Goal: Task Accomplishment & Management: Manage account settings

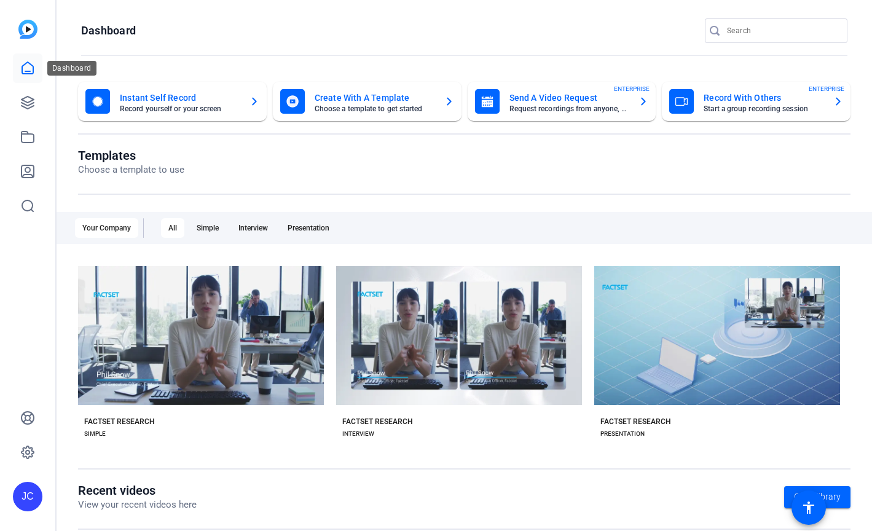
click at [20, 81] on link at bounding box center [28, 68] width 30 height 30
click at [30, 102] on icon at bounding box center [27, 102] width 15 height 15
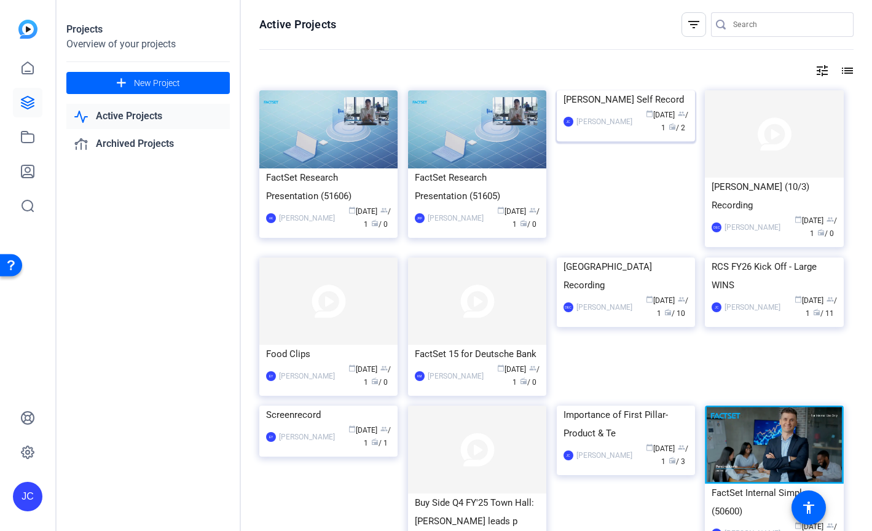
click at [654, 135] on div "calendar_today [DATE] group / 1 radio / 2" at bounding box center [664, 122] width 50 height 26
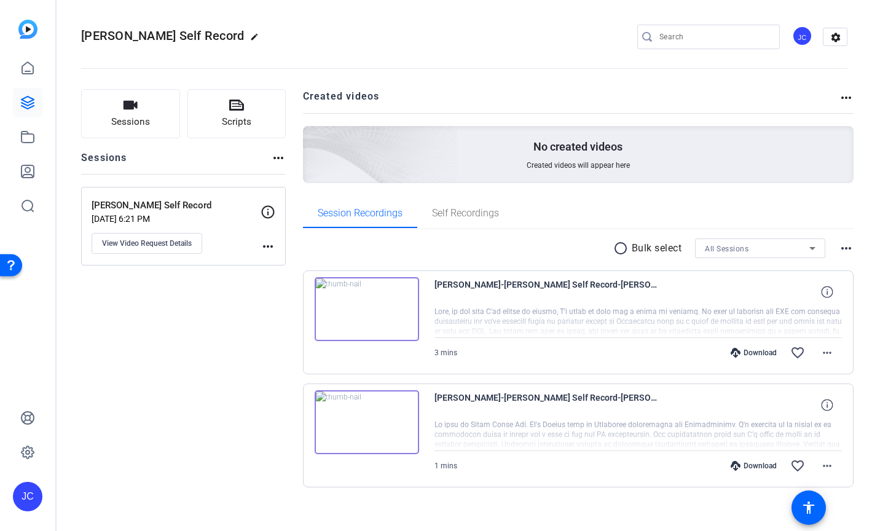
click at [388, 433] on img at bounding box center [367, 422] width 104 height 64
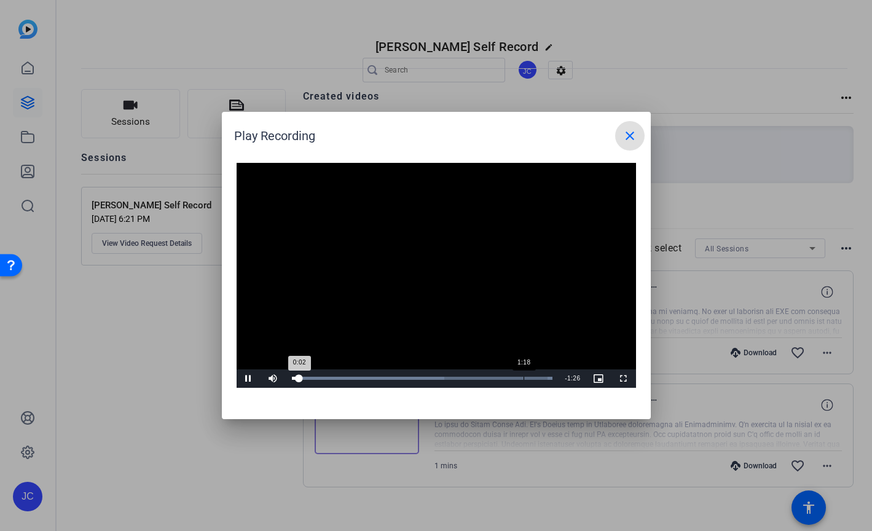
click at [523, 377] on div "Loaded : 100.00% 1:18 0:02" at bounding box center [422, 378] width 261 height 3
click at [546, 378] on div "Loaded : 100.00% 1:26 1:20" at bounding box center [422, 378] width 261 height 3
click at [468, 377] on div "Loaded : 100.00% 1:03 1:27" at bounding box center [422, 378] width 261 height 3
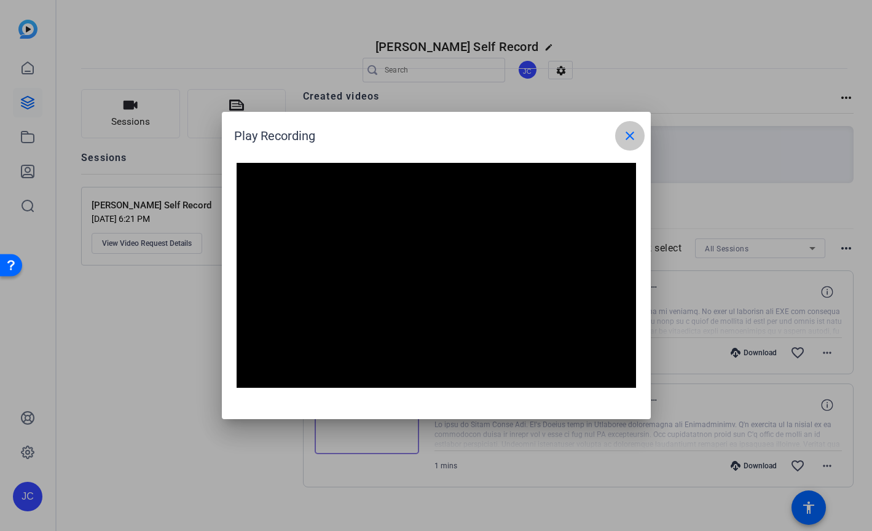
click at [629, 135] on mat-icon "close" at bounding box center [630, 135] width 15 height 15
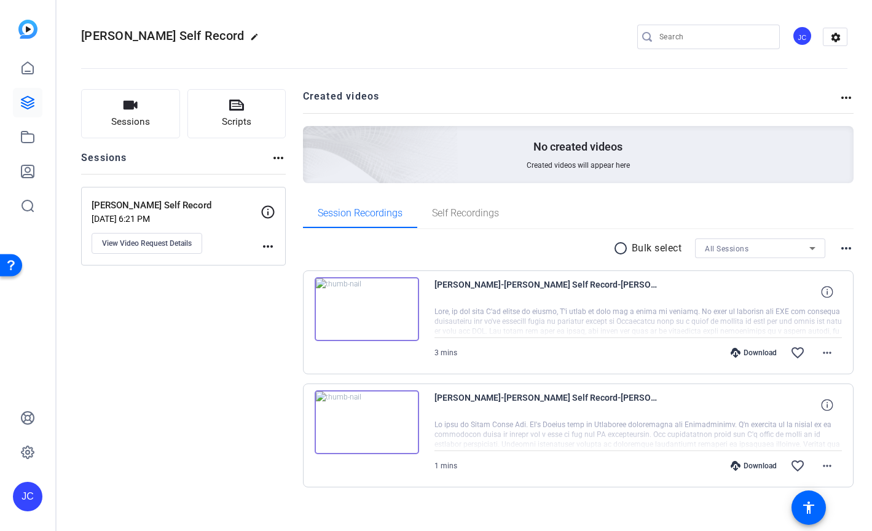
click at [177, 36] on span "[PERSON_NAME] Self Record" at bounding box center [162, 35] width 163 height 15
click at [250, 36] on mat-icon "edit" at bounding box center [257, 40] width 15 height 15
drag, startPoint x: 170, startPoint y: 36, endPoint x: 84, endPoint y: 36, distance: 86.0
click at [84, 36] on div "[PERSON_NAME] Self Record" at bounding box center [131, 37] width 100 height 20
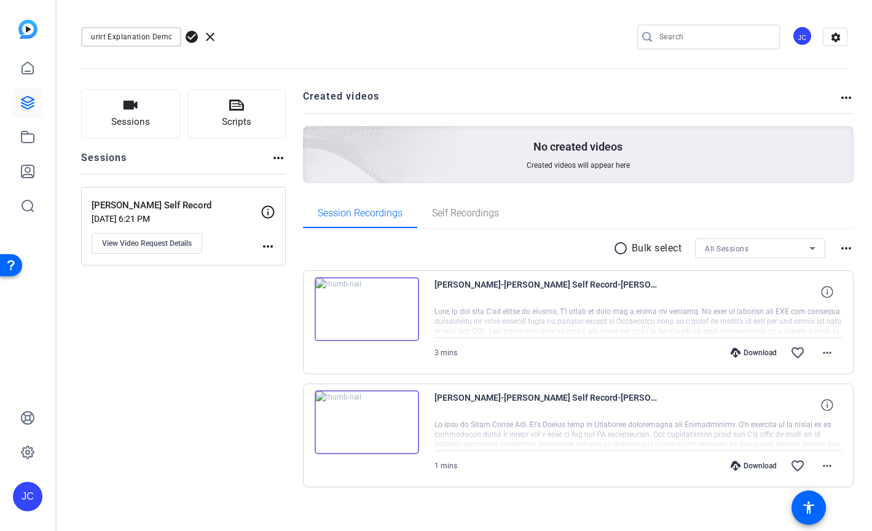
click at [95, 38] on input "Securirt Explanation Demo" at bounding box center [131, 37] width 81 height 15
click at [103, 39] on input "Securirt Explanation Demo" at bounding box center [131, 37] width 81 height 15
click at [93, 38] on input "Securirt Explanation Demo" at bounding box center [131, 37] width 81 height 15
drag, startPoint x: 92, startPoint y: 38, endPoint x: 47, endPoint y: 38, distance: 44.9
click at [47, 38] on mat-sidenav-container "JC Securirt Explanation Demo check_circle clear JC settings Sessions Scripts Se…" at bounding box center [436, 265] width 872 height 531
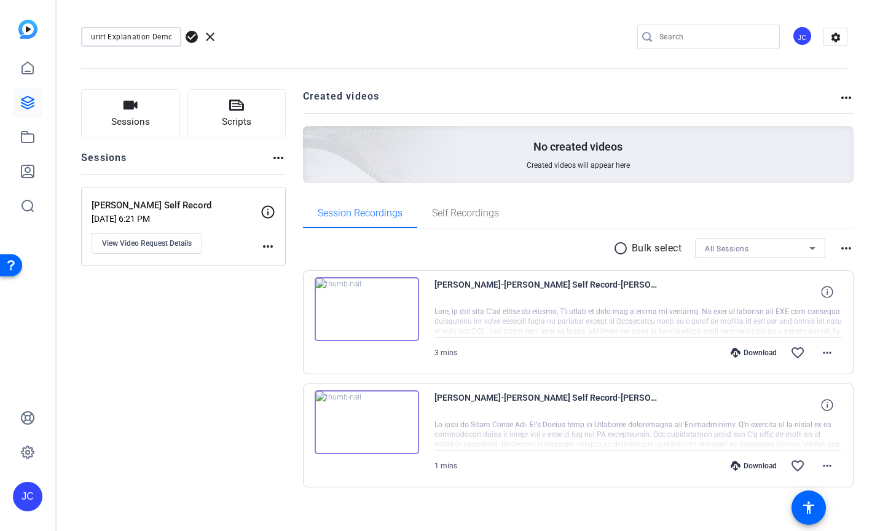
scroll to position [0, 0]
drag, startPoint x: 141, startPoint y: 36, endPoint x: 9, endPoint y: 36, distance: 132.8
click at [9, 36] on mat-sidenav-container "JC Securirt Explanation Demo check_circle clear JC settings Sessions Scripts Se…" at bounding box center [436, 265] width 872 height 531
click at [114, 28] on div "Securirt Explanation Demo" at bounding box center [131, 37] width 81 height 20
click at [117, 36] on input "Securirt Explanation Demo" at bounding box center [131, 37] width 81 height 15
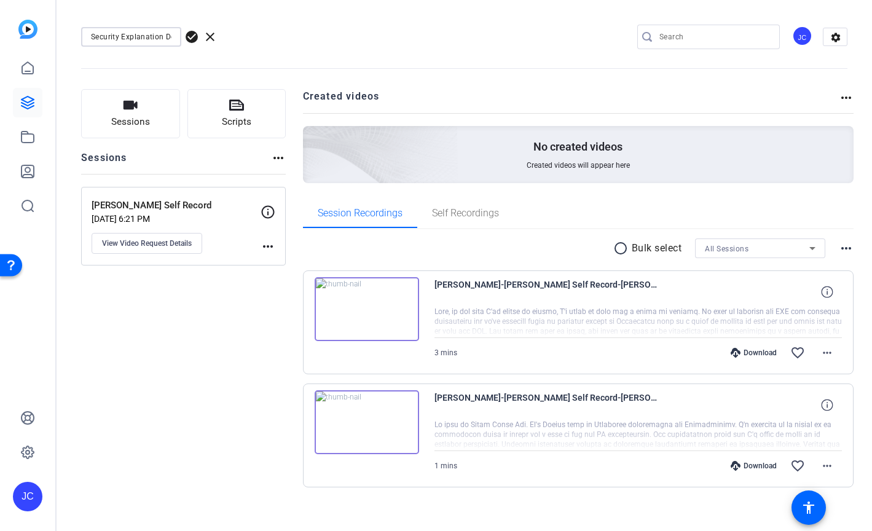
type input "Security Explanation Demo"
click at [189, 35] on span "check_circle" at bounding box center [191, 37] width 15 height 15
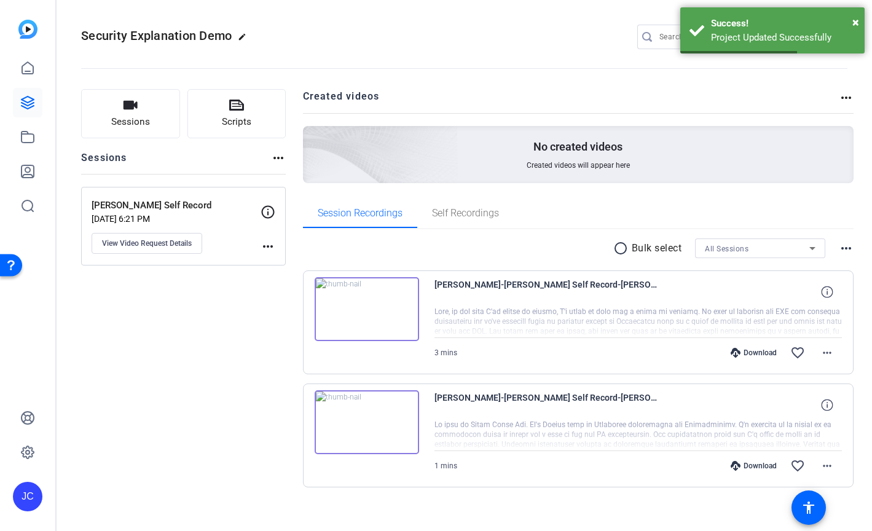
click at [519, 32] on div "Security Explanation Demo edit JC settings" at bounding box center [464, 37] width 766 height 18
click at [267, 247] on mat-icon "more_horiz" at bounding box center [268, 246] width 15 height 15
click at [143, 238] on div at bounding box center [436, 265] width 872 height 531
click at [159, 241] on span "View Video Request Details" at bounding box center [147, 243] width 90 height 10
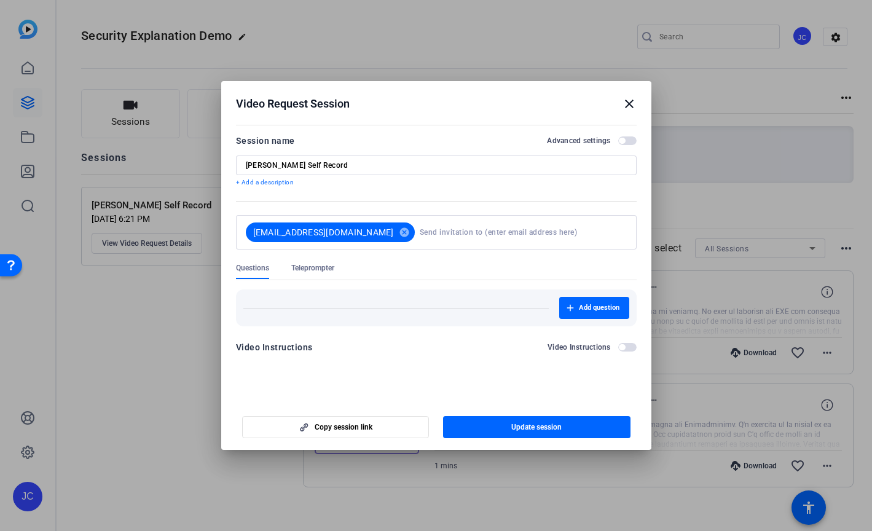
click at [373, 164] on input "[PERSON_NAME] Self Record" at bounding box center [436, 165] width 381 height 10
click at [420, 236] on input at bounding box center [521, 232] width 202 height 25
paste input "[EMAIL_ADDRESS][DOMAIN_NAME]"
type input "[EMAIL_ADDRESS][DOMAIN_NAME]"
click at [487, 191] on form "Session name Advanced settings [PERSON_NAME] Self Record + Add a description [E…" at bounding box center [436, 247] width 401 height 229
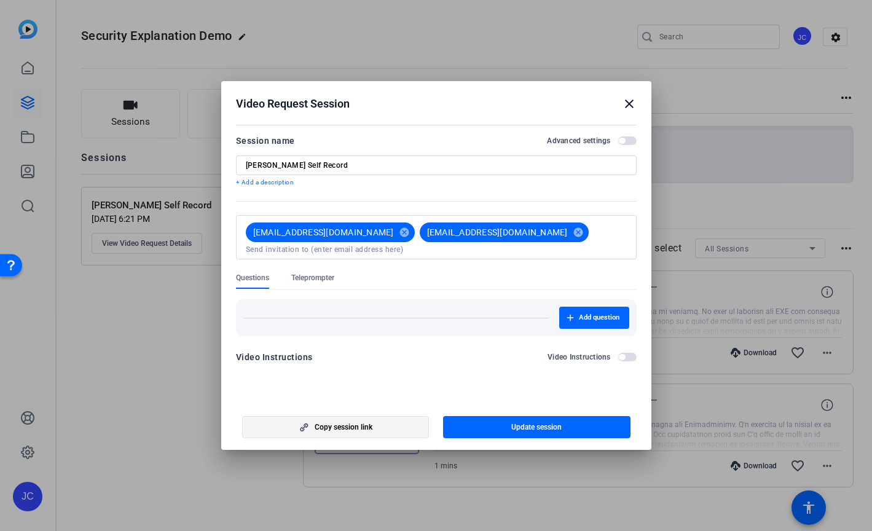
click at [353, 424] on span "Copy session link" at bounding box center [344, 427] width 58 height 10
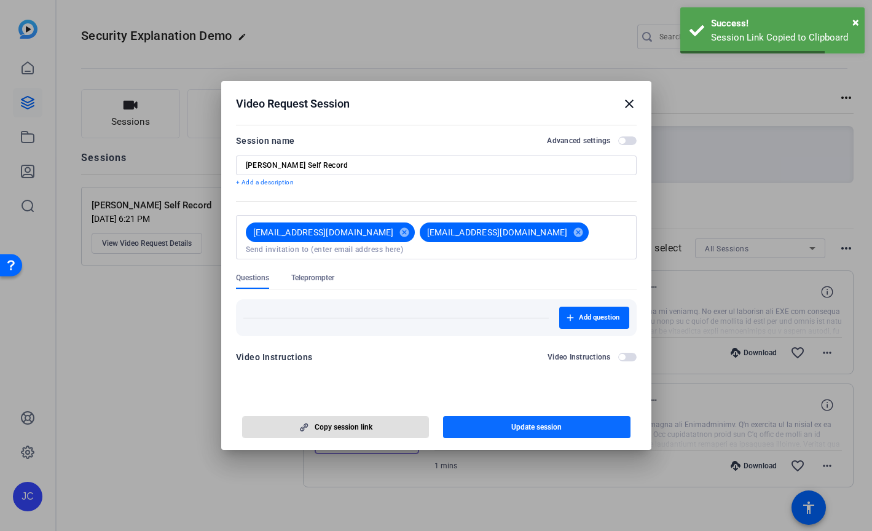
click at [542, 421] on span "button" at bounding box center [536, 427] width 187 height 30
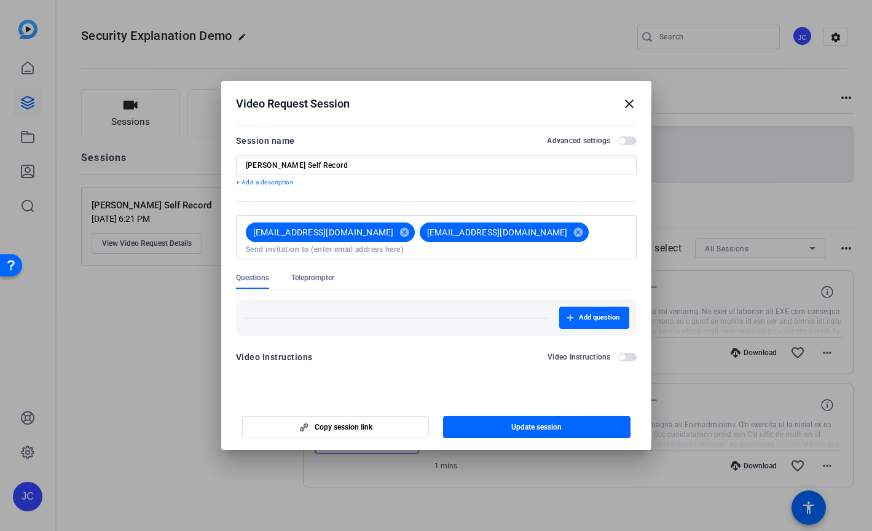
click at [630, 105] on mat-icon "close" at bounding box center [629, 103] width 15 height 15
